Goal: Task Accomplishment & Management: Manage account settings

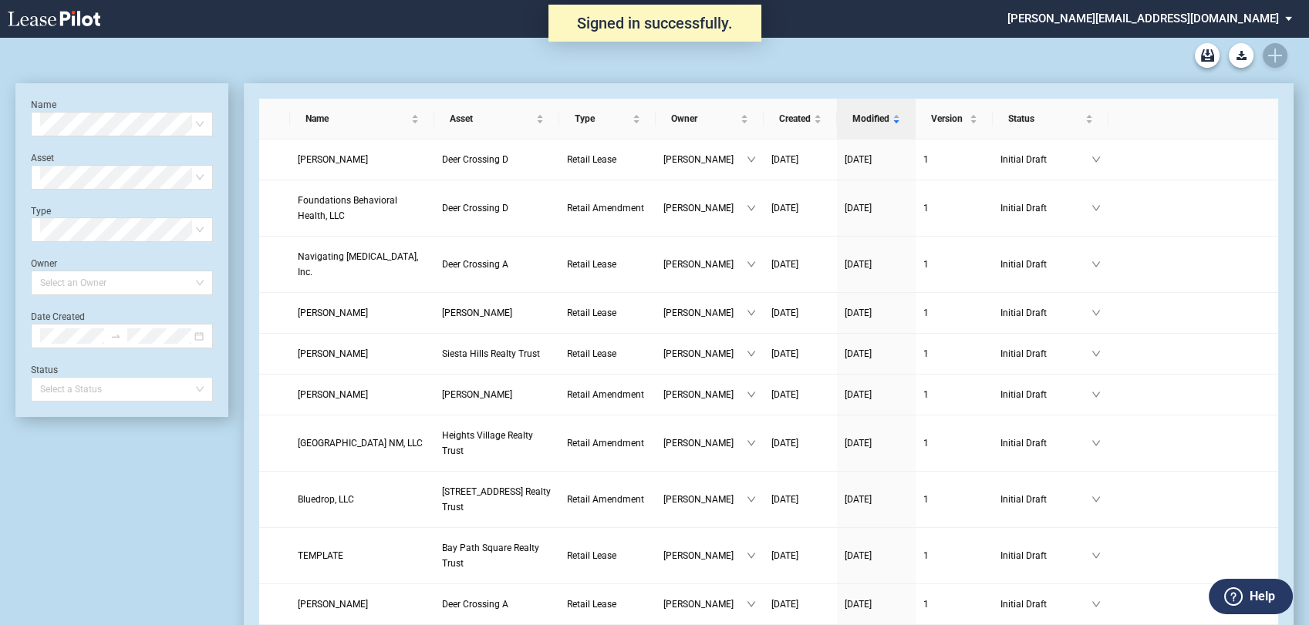
click at [1273, 51] on div "Hajjar Blank Office Hajjar Blank Retail Hajjar Blank Amendment" at bounding box center [654, 55] width 1278 height 37
click at [1272, 55] on use "Create new document" at bounding box center [1275, 56] width 14 height 14
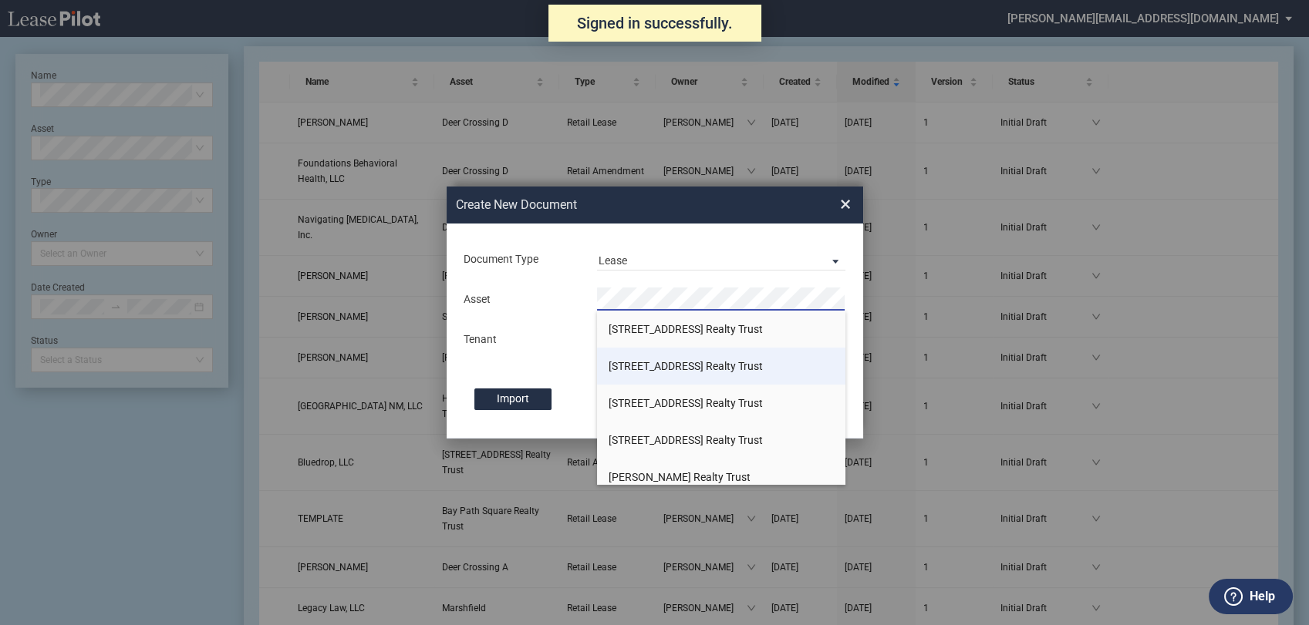
click at [656, 372] on span "[STREET_ADDRESS] Realty Trust" at bounding box center [686, 366] width 154 height 12
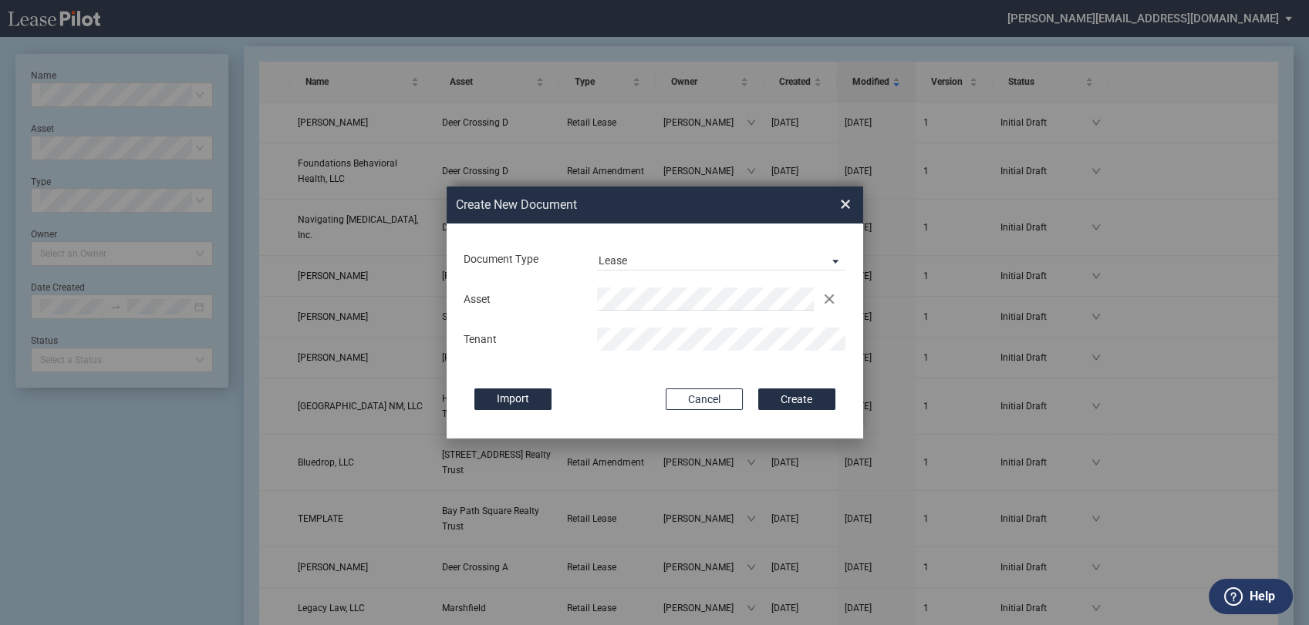
click at [620, 398] on div "Import" at bounding box center [562, 400] width 176 height 22
click at [795, 401] on button "Create" at bounding box center [796, 400] width 77 height 22
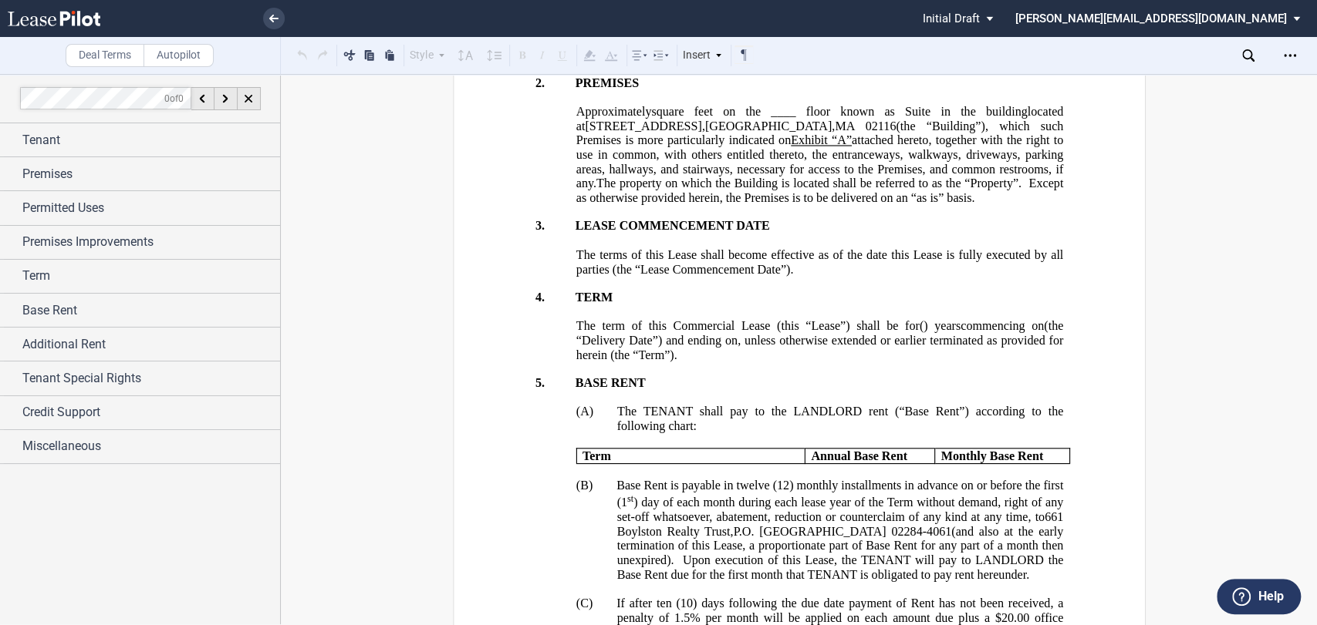
scroll to position [942, 0]
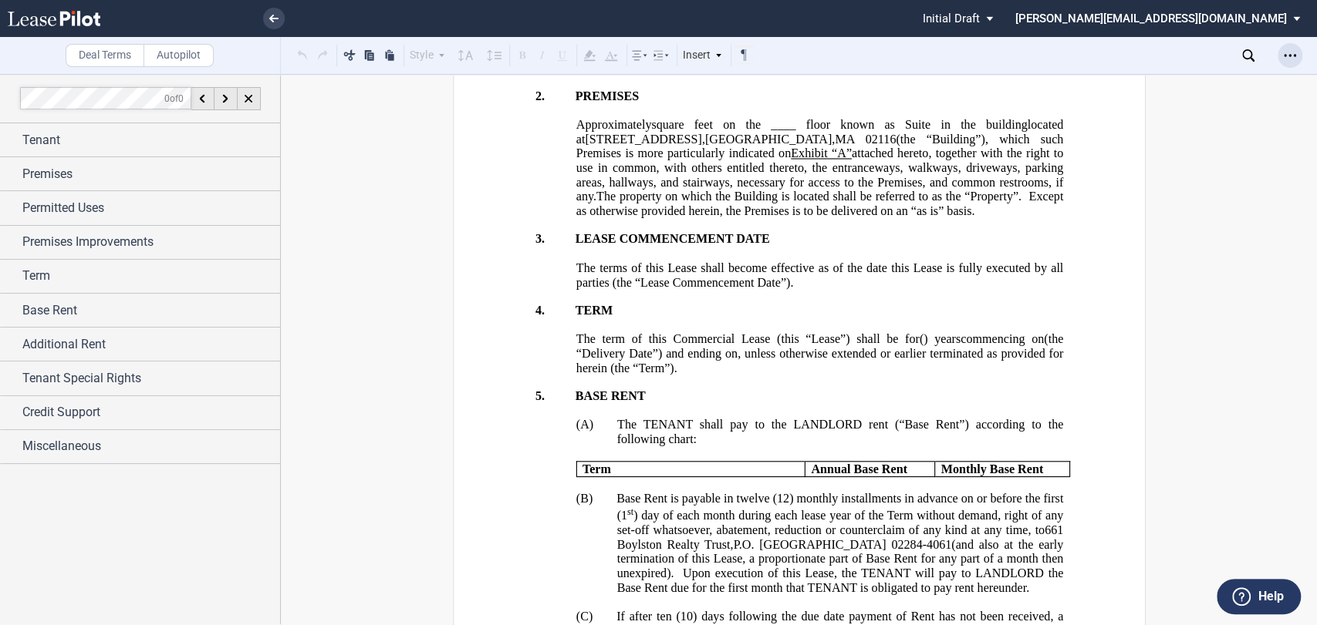
click at [1292, 58] on icon "Open Lease options menu" at bounding box center [1289, 55] width 12 height 12
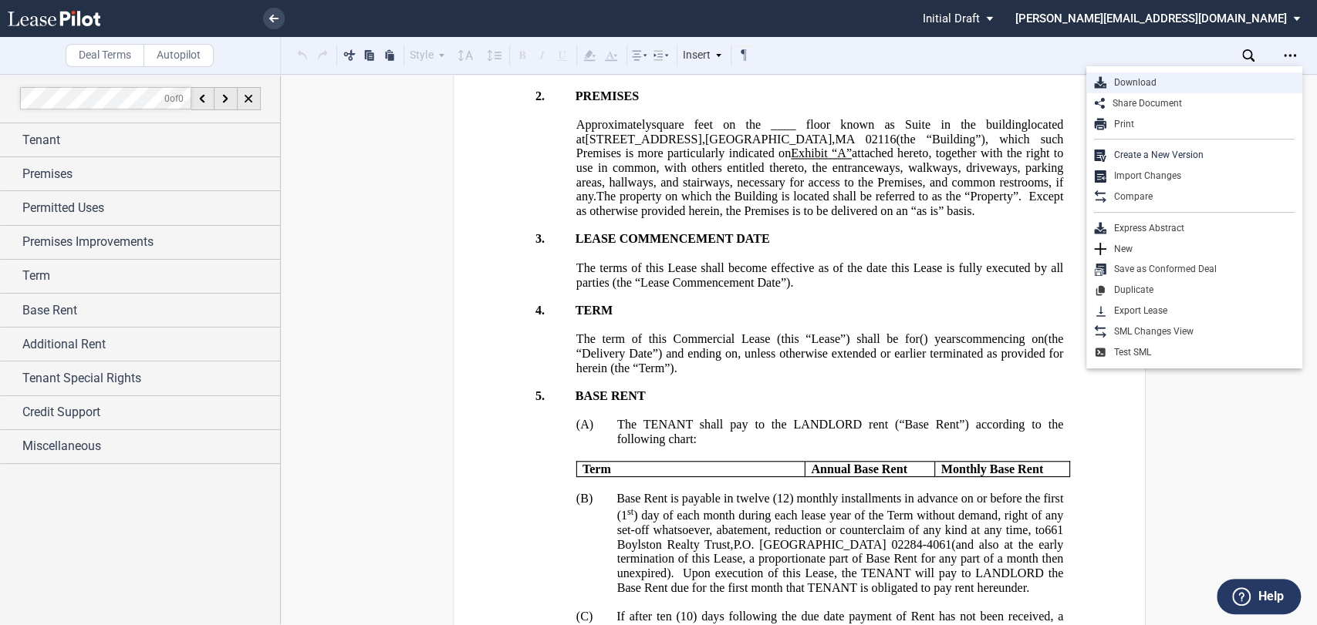
click at [1156, 82] on div "Download" at bounding box center [1200, 82] width 188 height 13
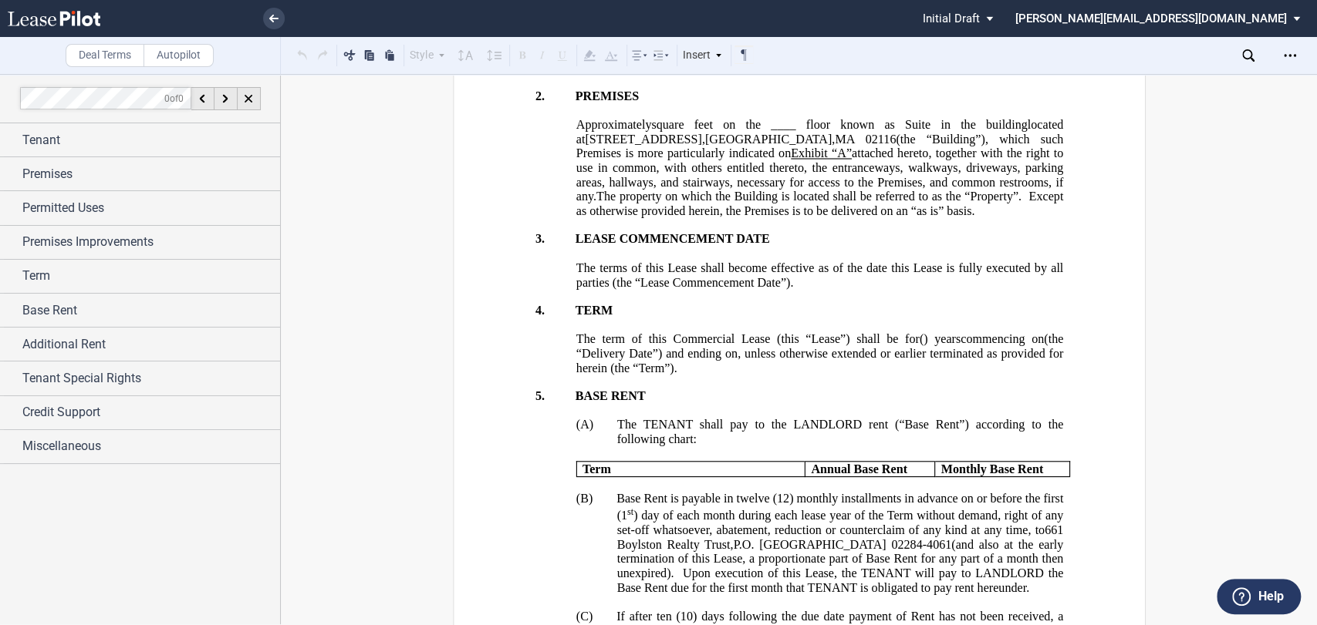
click at [256, 21] on li at bounding box center [221, 18] width 126 height 37
click at [263, 22] on li at bounding box center [221, 18] width 126 height 37
click at [277, 20] on icon at bounding box center [273, 19] width 9 height 8
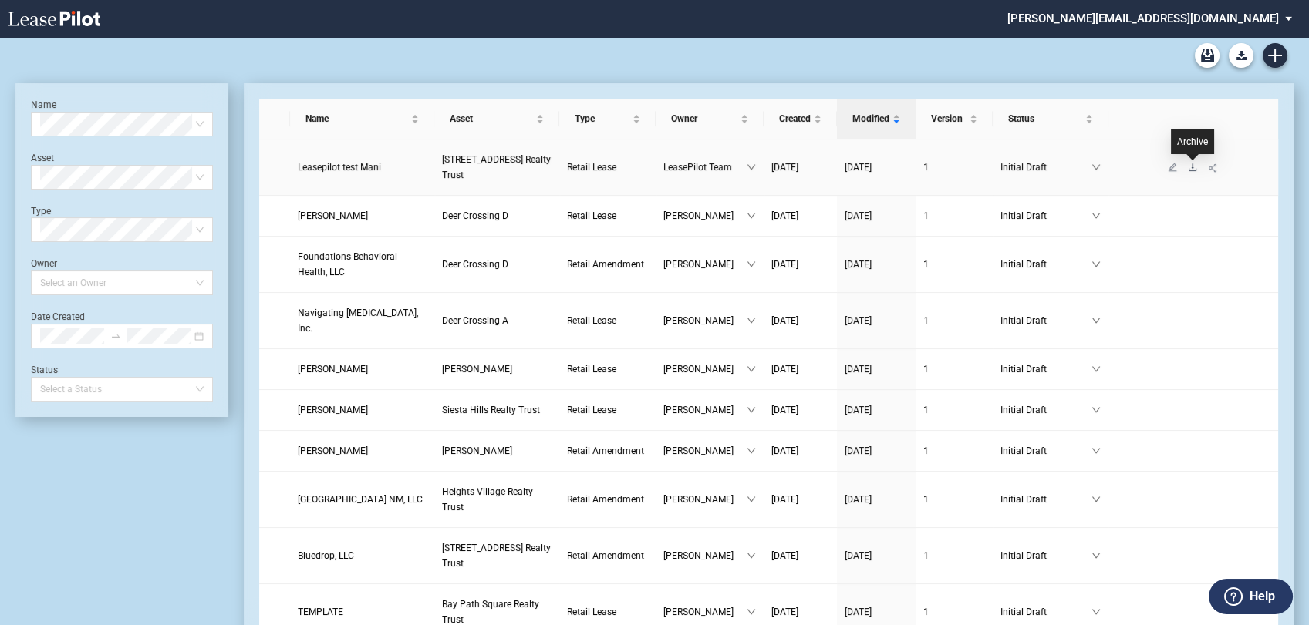
click at [1188, 164] on icon "download" at bounding box center [1192, 167] width 9 height 9
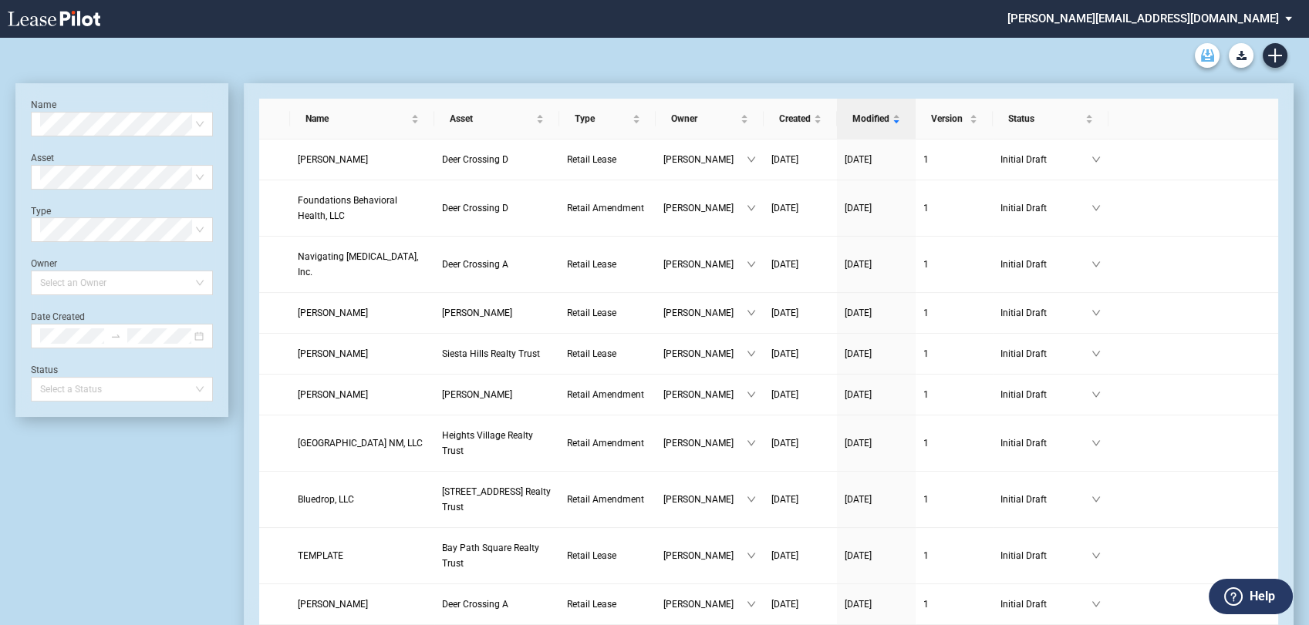
drag, startPoint x: 1203, startPoint y: 52, endPoint x: 1197, endPoint y: 59, distance: 8.7
click at [1203, 52] on icon "Archive" at bounding box center [1207, 55] width 13 height 12
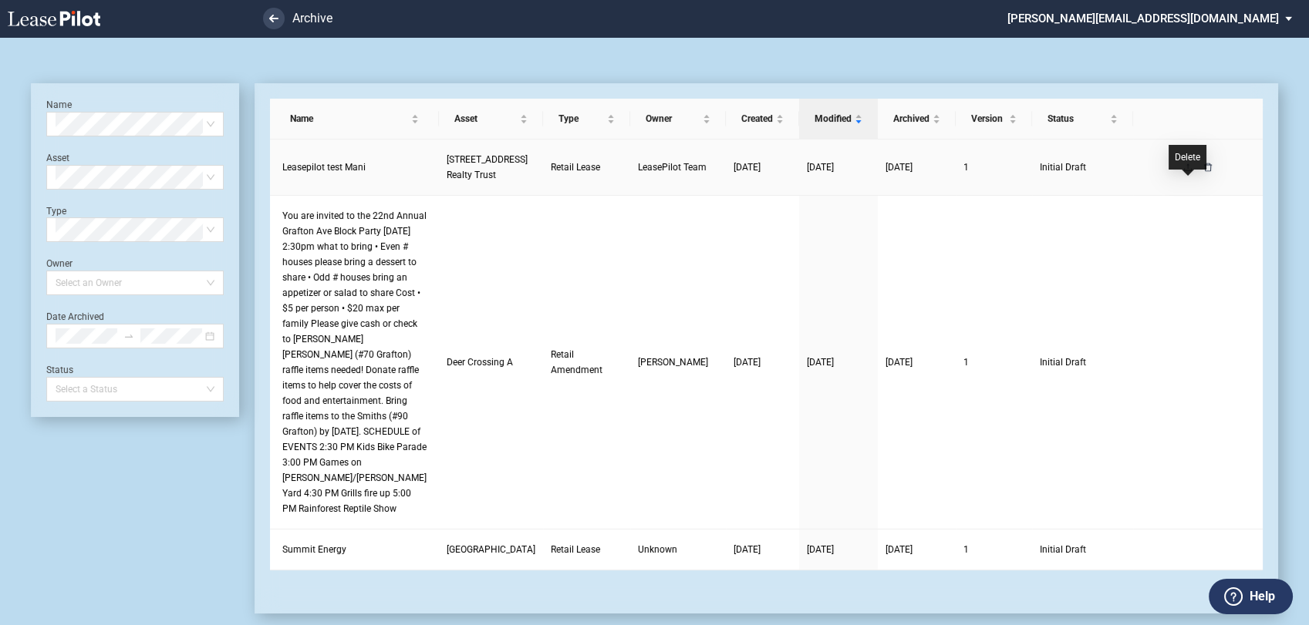
click at [1203, 172] on icon "delete" at bounding box center [1207, 167] width 9 height 9
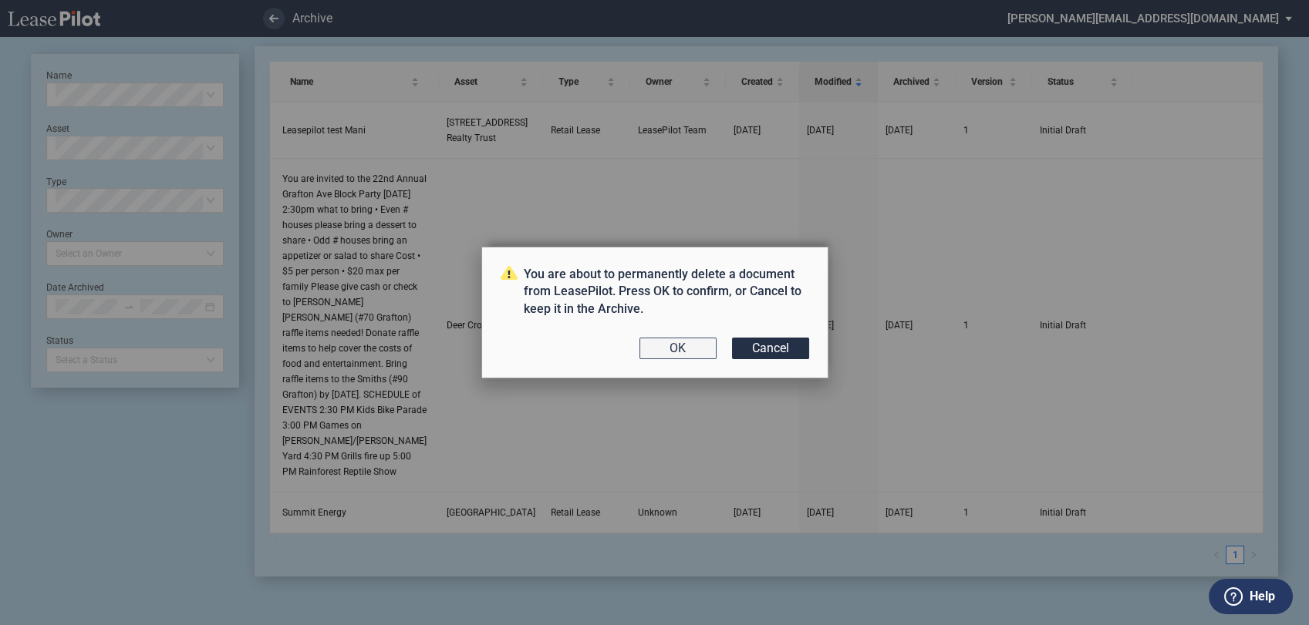
click at [656, 346] on button "OK" at bounding box center [677, 349] width 77 height 22
